Goal: Information Seeking & Learning: Stay updated

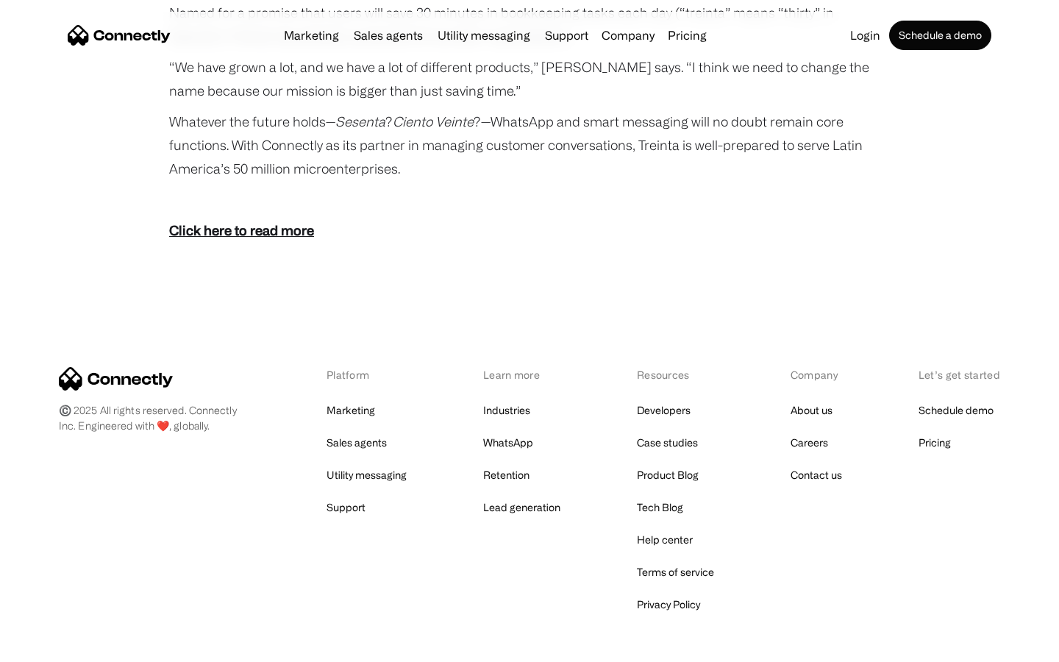
scroll to position [2707, 0]
